Goal: Find specific fact: Find specific fact

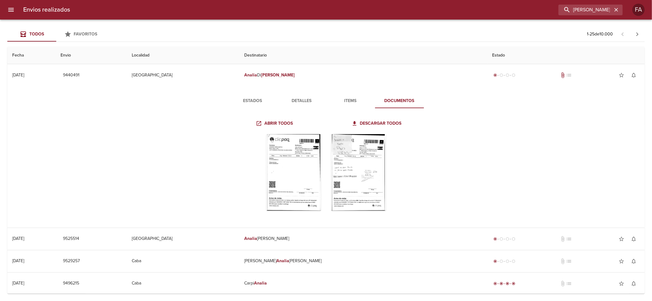
click at [573, 9] on input "[PERSON_NAME]" at bounding box center [585, 10] width 54 height 11
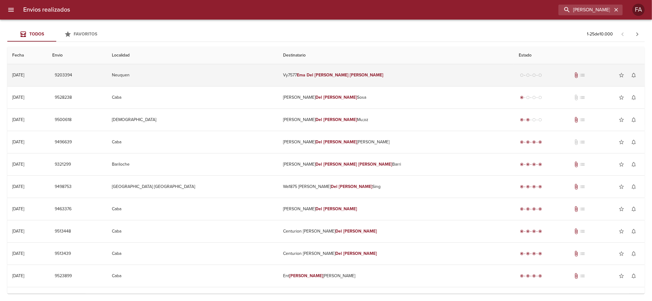
click at [278, 72] on td "Neuquen" at bounding box center [192, 75] width 171 height 22
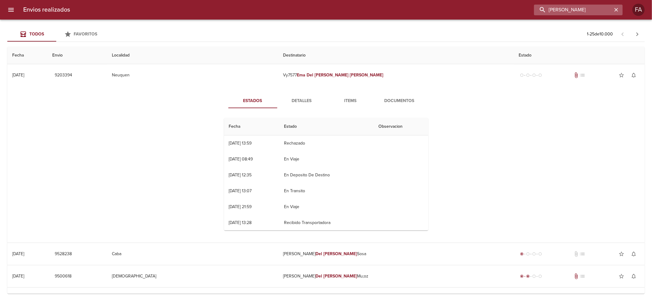
click at [579, 14] on input "[PERSON_NAME]" at bounding box center [573, 10] width 78 height 11
paste input "SUCESION DE [PERSON_NAME] [PERSON_NAME]"
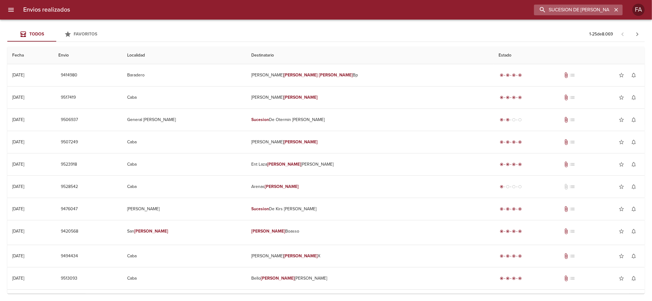
click at [561, 10] on input "SUCESION DE [PERSON_NAME] [PERSON_NAME]" at bounding box center [573, 10] width 78 height 11
paste input "[PERSON_NAME]"
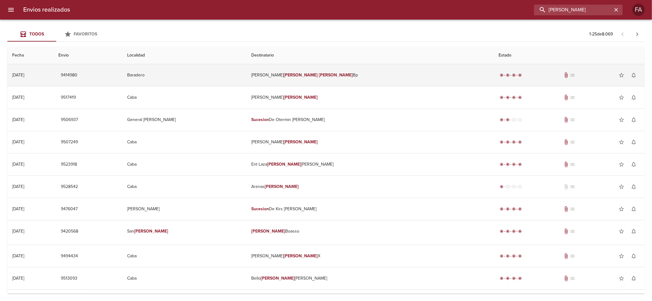
type input "[PERSON_NAME]"
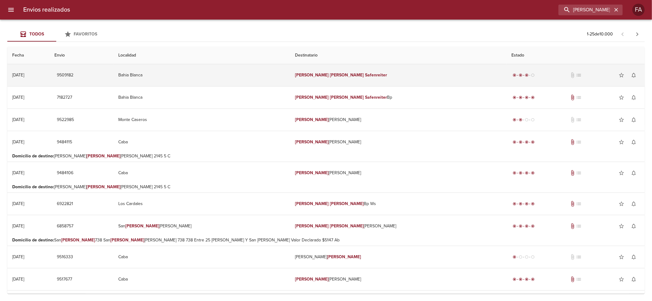
click at [263, 74] on td "Bahia Blanca" at bounding box center [201, 75] width 177 height 22
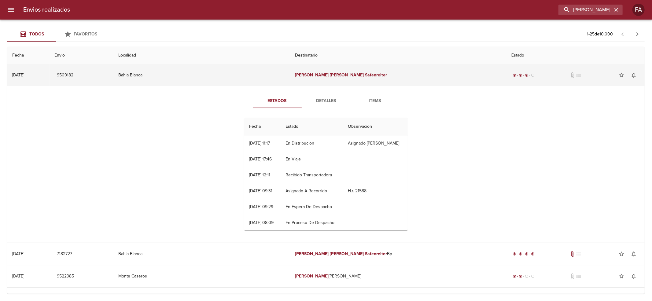
click at [73, 75] on span "9509182" at bounding box center [65, 75] width 16 height 8
